Goal: Book appointment/travel/reservation

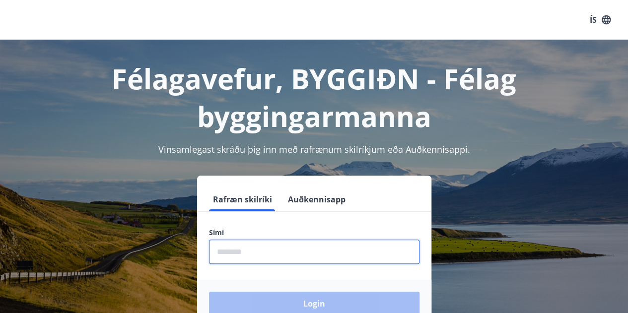
click at [313, 253] on input "phone" at bounding box center [314, 252] width 211 height 24
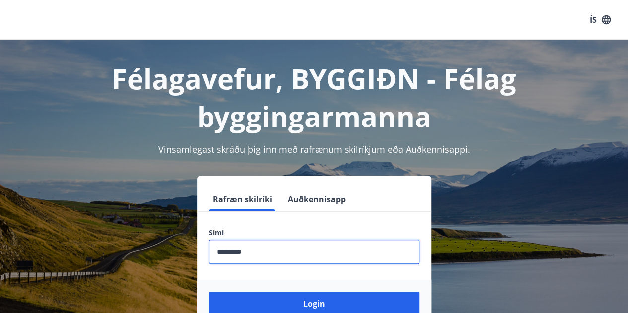
type input "********"
click at [209, 292] on button "Login" at bounding box center [314, 304] width 211 height 24
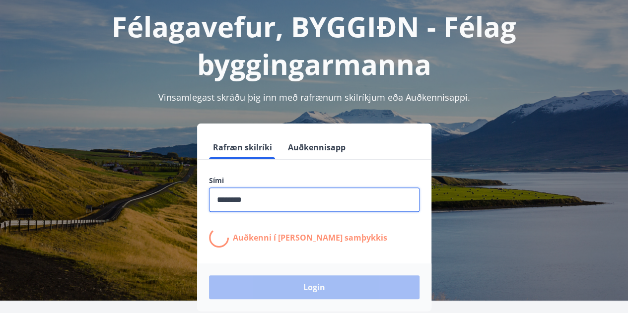
scroll to position [54, 0]
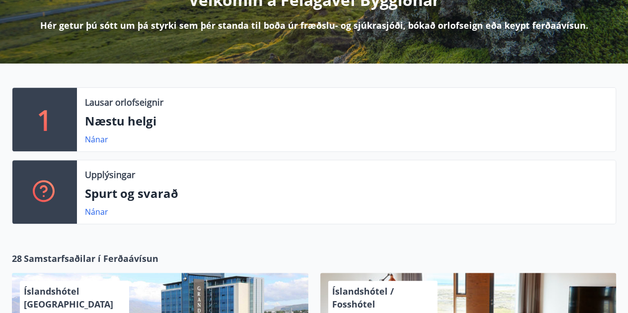
scroll to position [148, 0]
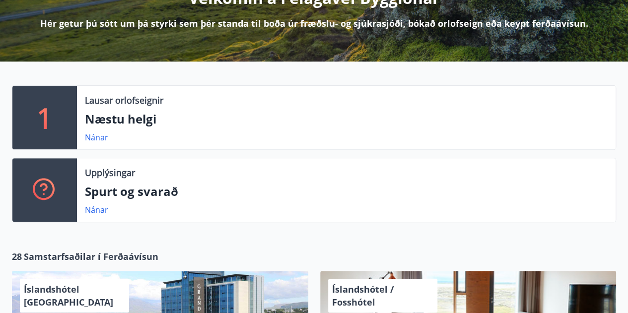
click at [121, 124] on p "Næstu helgi" at bounding box center [346, 119] width 523 height 17
click at [96, 136] on link "Nánar" at bounding box center [96, 137] width 23 height 11
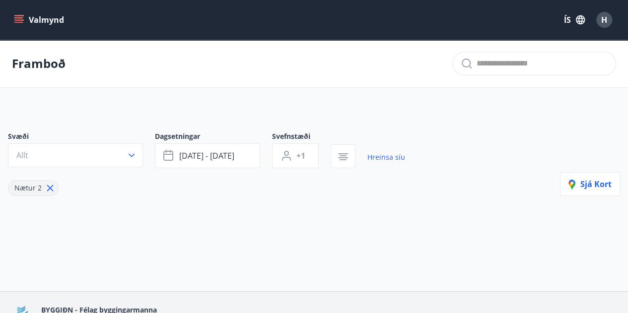
type input "*"
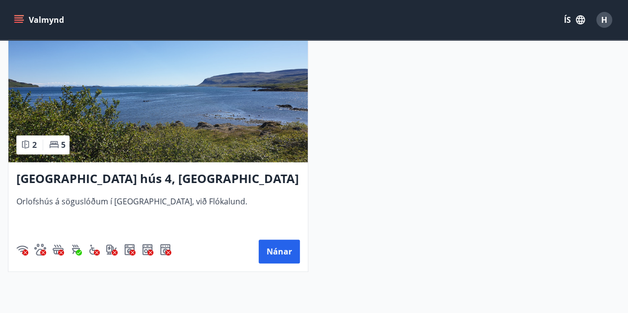
scroll to position [231, 0]
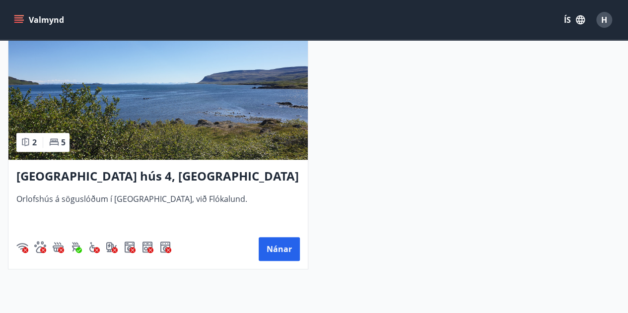
click at [197, 170] on h3 "[GEOGRAPHIC_DATA] hús 4, [GEOGRAPHIC_DATA]" at bounding box center [158, 177] width 284 height 18
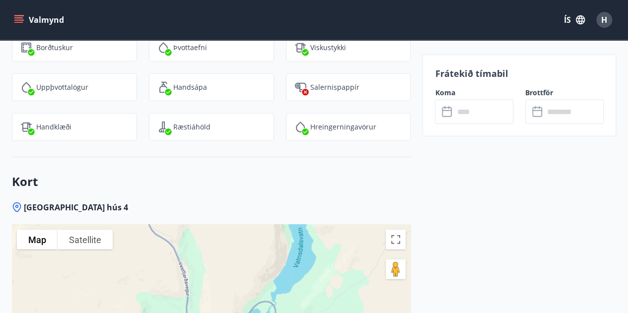
scroll to position [1364, 0]
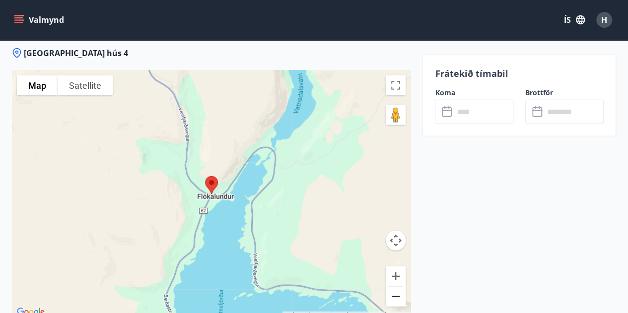
click at [389, 298] on button "Zoom out" at bounding box center [396, 297] width 20 height 20
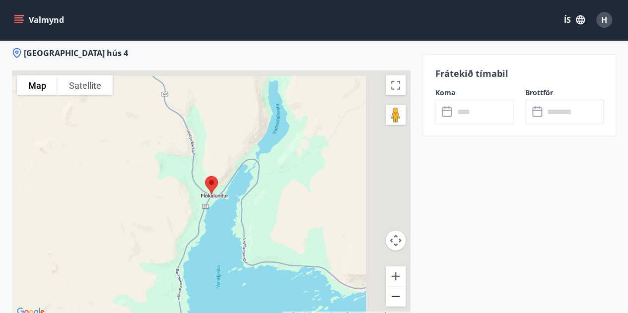
click at [389, 298] on button "Zoom out" at bounding box center [396, 297] width 20 height 20
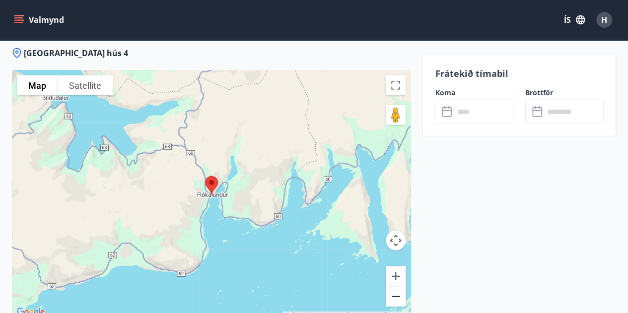
click at [389, 298] on button "Zoom out" at bounding box center [396, 297] width 20 height 20
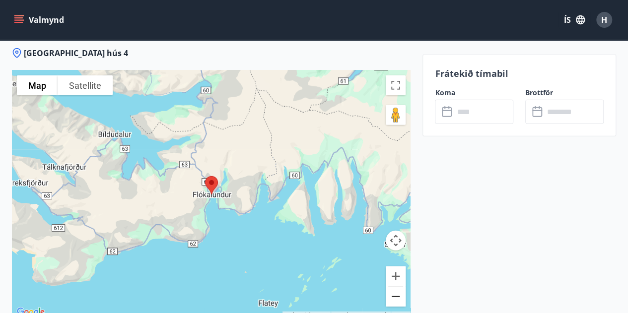
click at [389, 298] on button "Zoom out" at bounding box center [396, 297] width 20 height 20
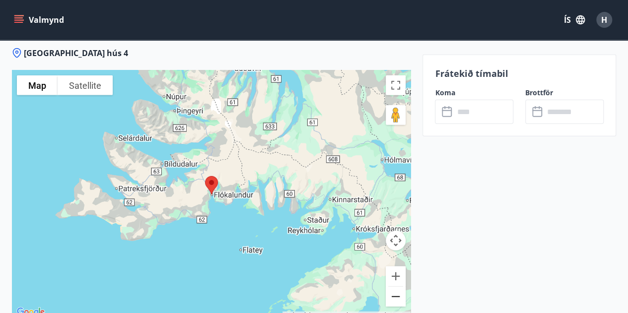
click at [389, 298] on button "Zoom out" at bounding box center [396, 297] width 20 height 20
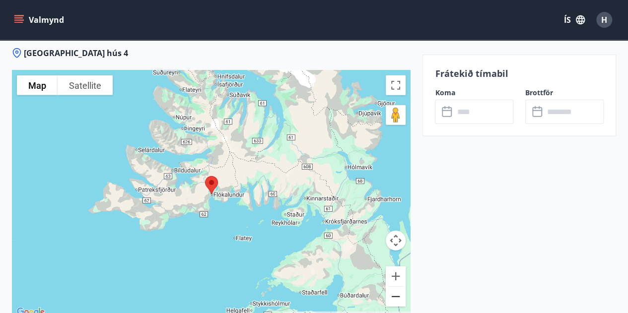
click at [389, 298] on button "Zoom out" at bounding box center [396, 297] width 20 height 20
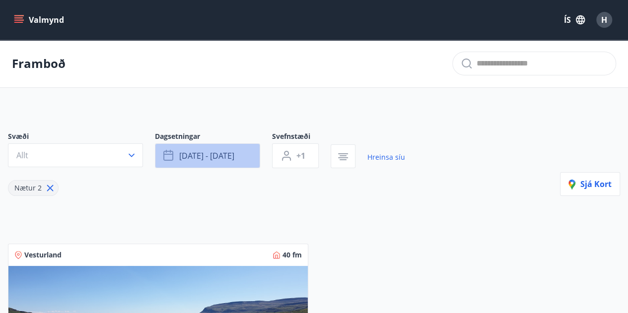
click at [189, 155] on span "[DATE] - [DATE]" at bounding box center [206, 155] width 55 height 11
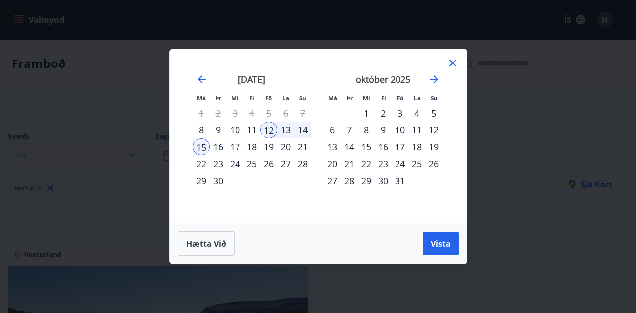
click at [302, 128] on div "14" at bounding box center [302, 130] width 17 height 17
click at [267, 129] on div "12" at bounding box center [268, 130] width 17 height 17
click at [300, 128] on div "14" at bounding box center [302, 130] width 17 height 17
click at [441, 241] on span "Vista" at bounding box center [441, 243] width 20 height 11
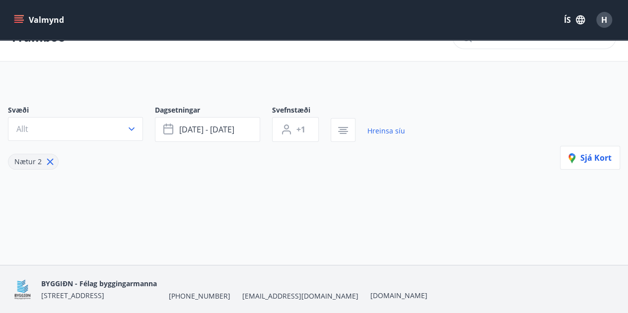
scroll to position [21, 0]
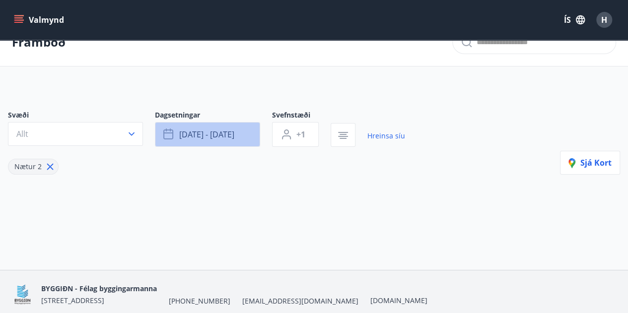
click at [226, 133] on span "[DATE] - [DATE]" at bounding box center [206, 134] width 55 height 11
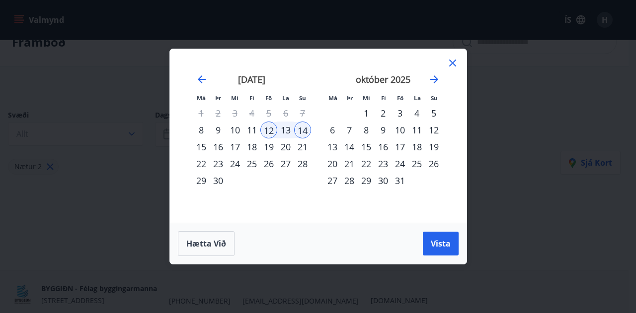
click at [400, 112] on div "3" at bounding box center [399, 113] width 17 height 17
click at [434, 112] on div "5" at bounding box center [433, 113] width 17 height 17
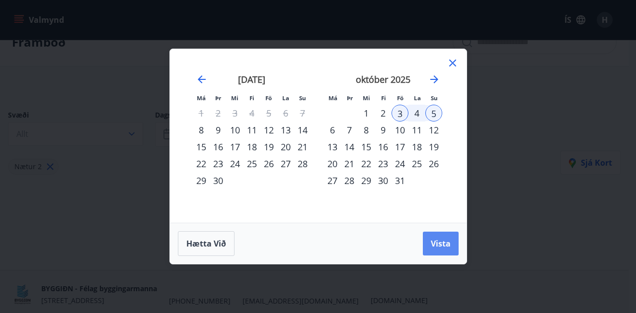
click at [437, 245] on span "Vista" at bounding box center [441, 243] width 20 height 11
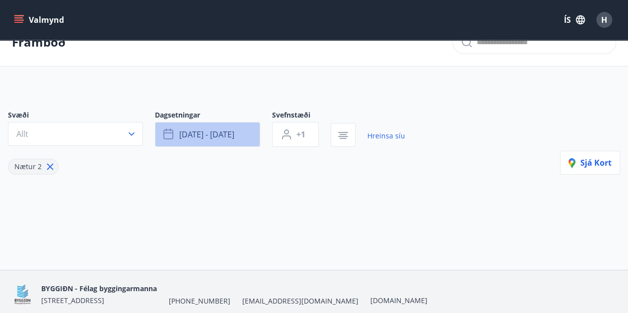
click at [180, 133] on span "[DATE] - [DATE]" at bounding box center [206, 134] width 55 height 11
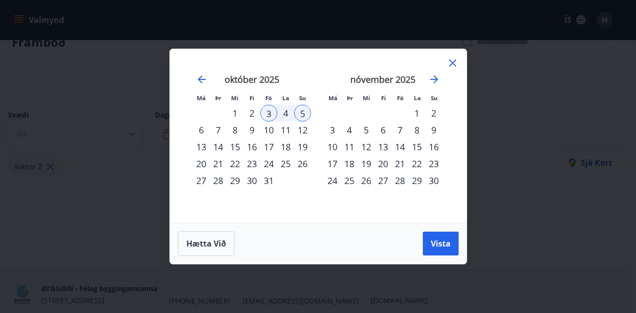
click at [400, 128] on div "7" at bounding box center [399, 130] width 17 height 17
click at [439, 131] on div "9" at bounding box center [433, 130] width 17 height 17
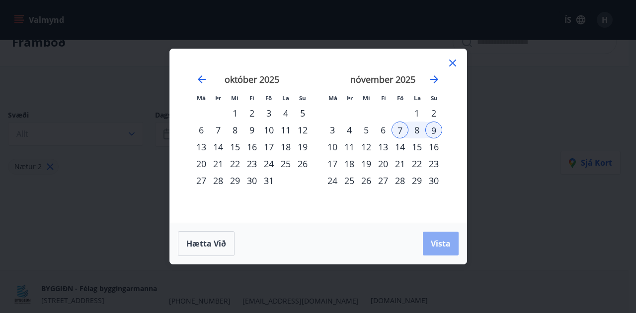
click at [440, 248] on span "Vista" at bounding box center [441, 243] width 20 height 11
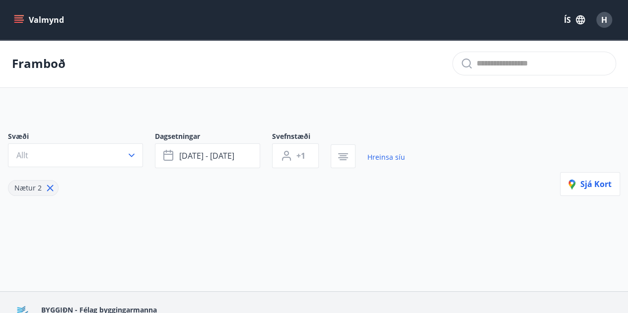
click at [34, 19] on button "Valmynd" at bounding box center [40, 20] width 56 height 18
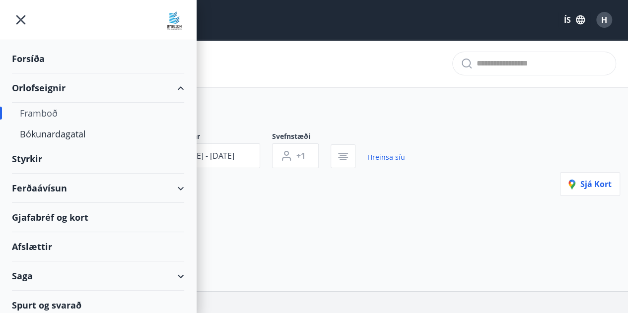
click at [48, 114] on div "Framboð" at bounding box center [98, 113] width 156 height 21
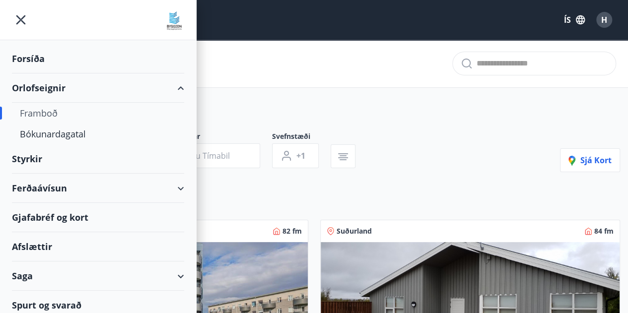
type input "*"
click at [49, 131] on div "Bókunardagatal" at bounding box center [98, 134] width 156 height 21
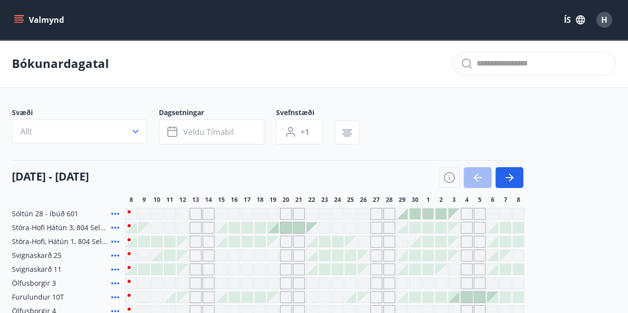
click at [17, 18] on icon "menu" at bounding box center [19, 20] width 10 height 10
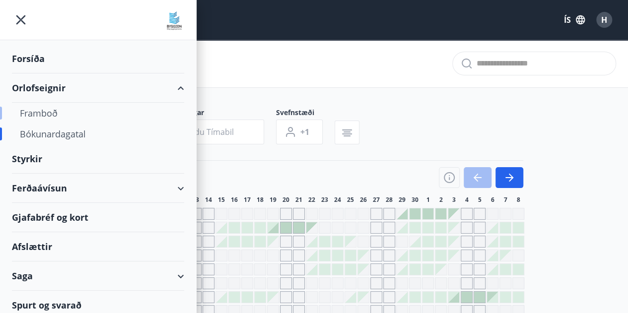
click at [32, 114] on div "Framboð" at bounding box center [98, 113] width 156 height 21
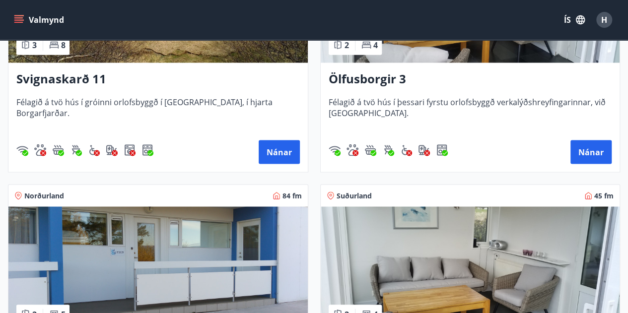
scroll to position [848, 0]
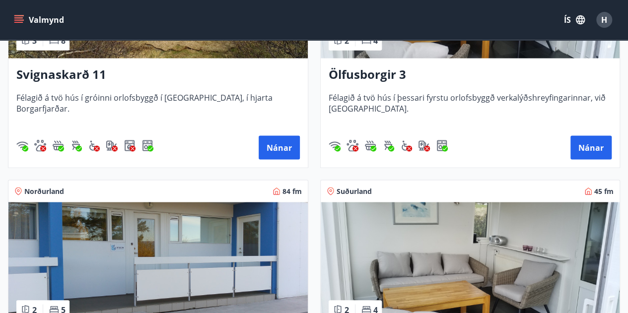
click at [361, 78] on h3 "Ölfusborgir 3" at bounding box center [471, 75] width 284 height 18
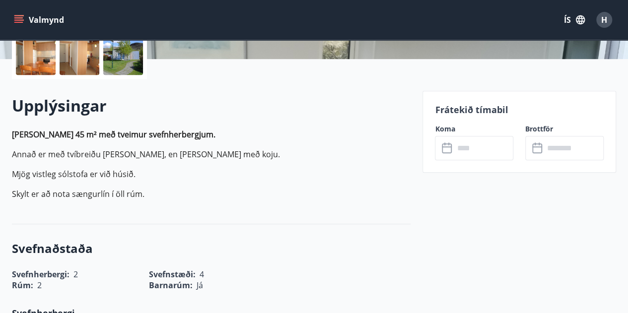
scroll to position [270, 0]
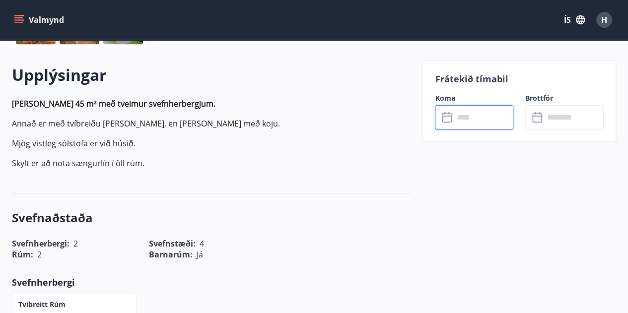
click at [473, 122] on input "text" at bounding box center [484, 117] width 60 height 24
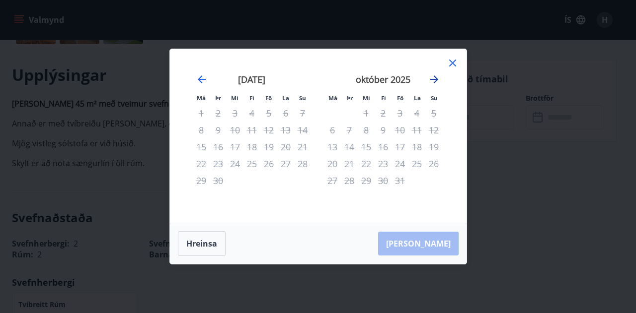
click at [435, 81] on icon "Move forward to switch to the next month." at bounding box center [434, 79] width 8 height 8
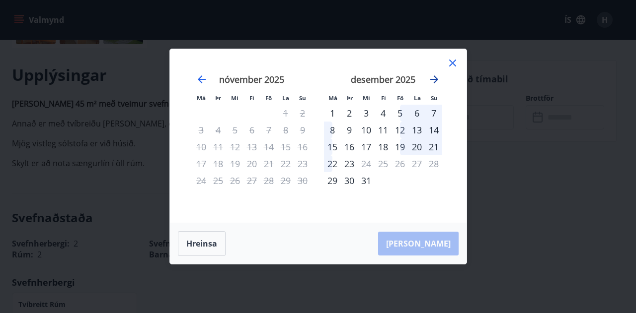
click at [435, 81] on icon "Move forward to switch to the next month." at bounding box center [434, 79] width 8 height 8
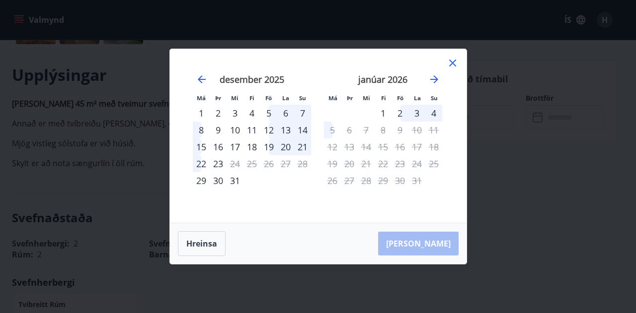
click at [453, 59] on icon at bounding box center [452, 63] width 12 height 12
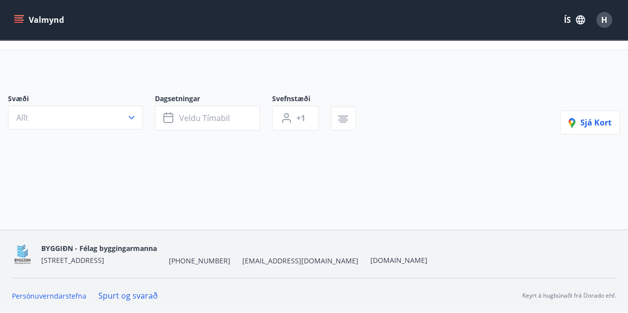
scroll to position [30, 0]
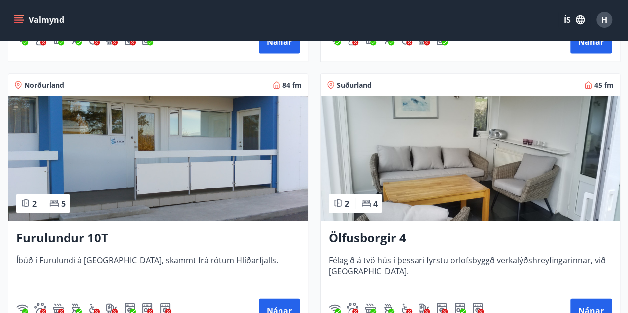
click at [359, 239] on h3 "Ölfusborgir 4" at bounding box center [471, 238] width 284 height 18
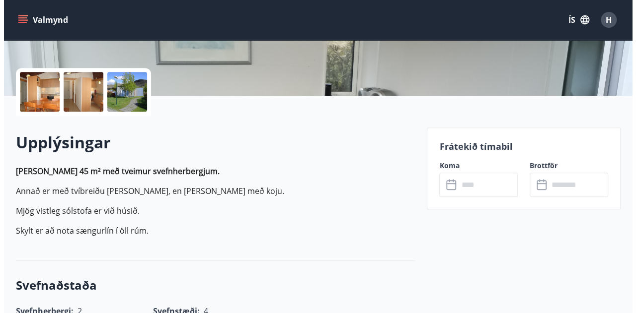
scroll to position [308, 0]
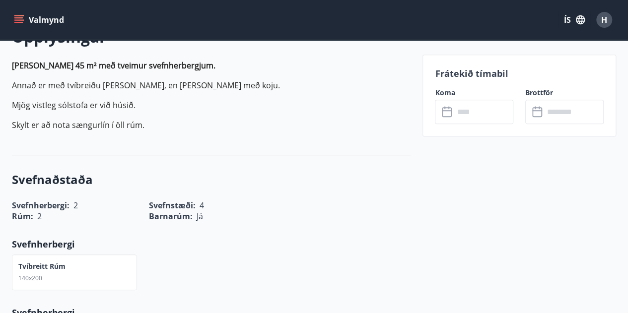
click at [470, 111] on input "text" at bounding box center [484, 112] width 60 height 24
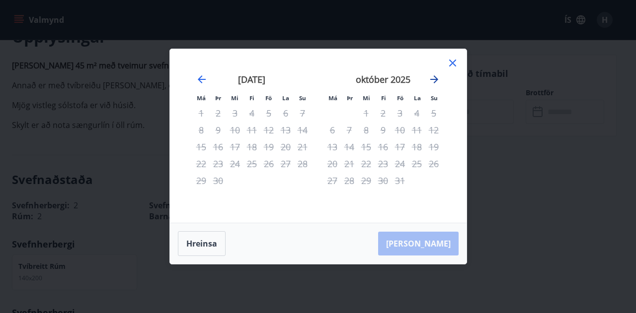
click at [435, 78] on icon "Move forward to switch to the next month." at bounding box center [434, 79] width 8 height 8
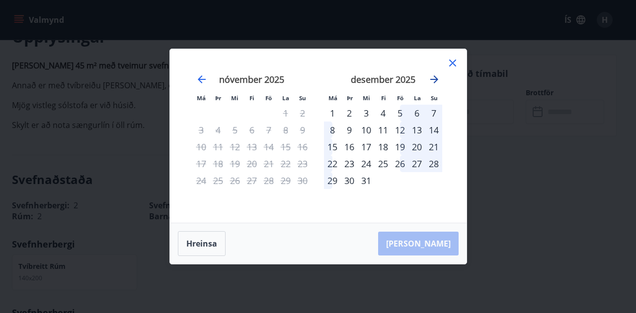
click at [435, 78] on icon "Move forward to switch to the next month." at bounding box center [434, 79] width 8 height 8
